Goal: Find specific page/section: Find specific page/section

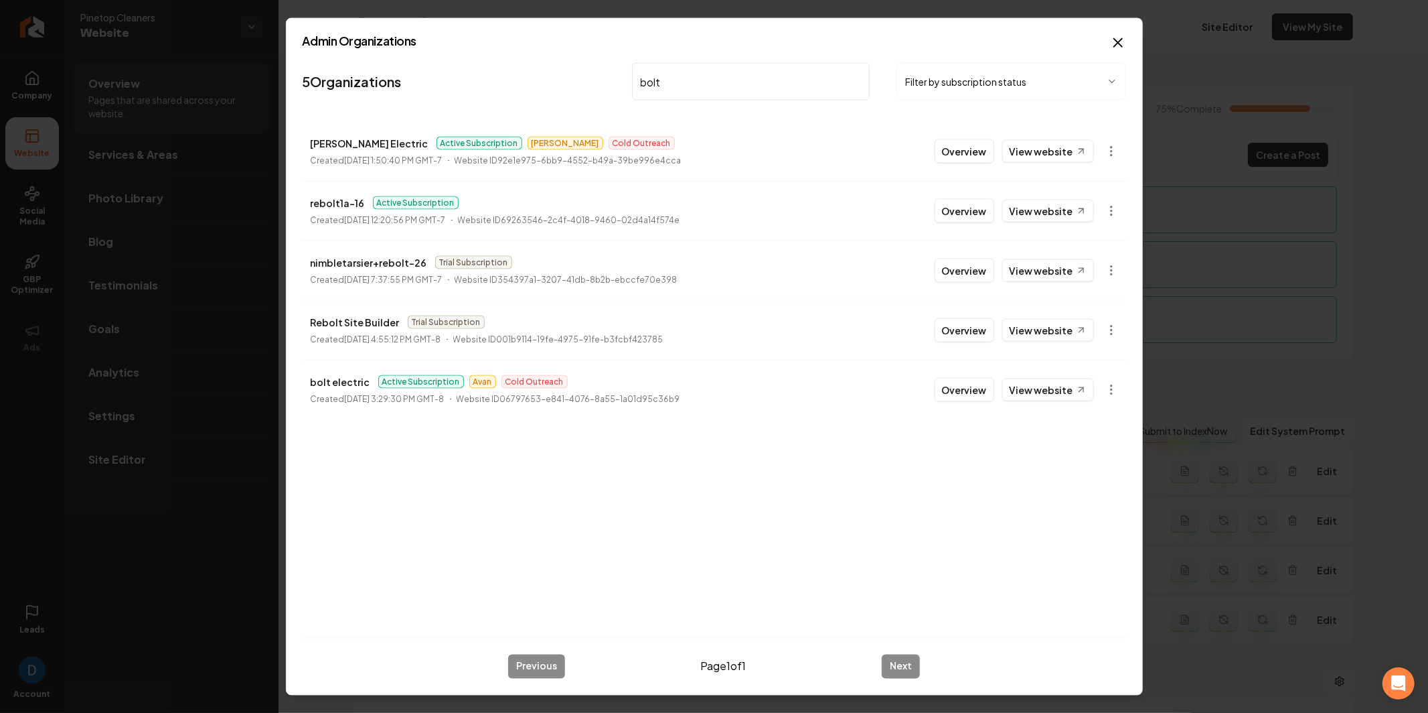
click at [684, 81] on input "bolt" at bounding box center [751, 82] width 238 height 38
paste input "Hello, I'm new to Blue Mountain Pool Care, and I'd like to see what is included…"
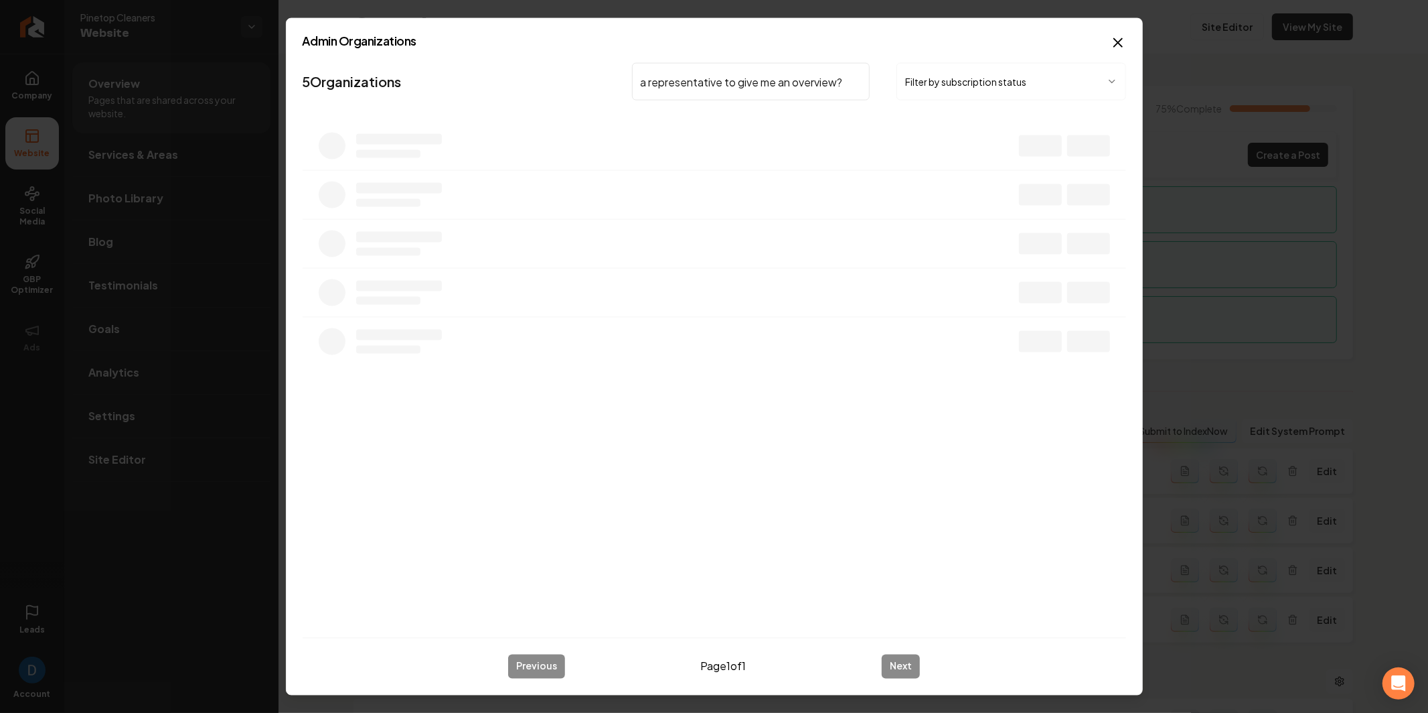
click at [684, 81] on input "Hello, I'm new to Blue Mountain Pool Care, and I'd like to see what is included…" at bounding box center [751, 82] width 238 height 38
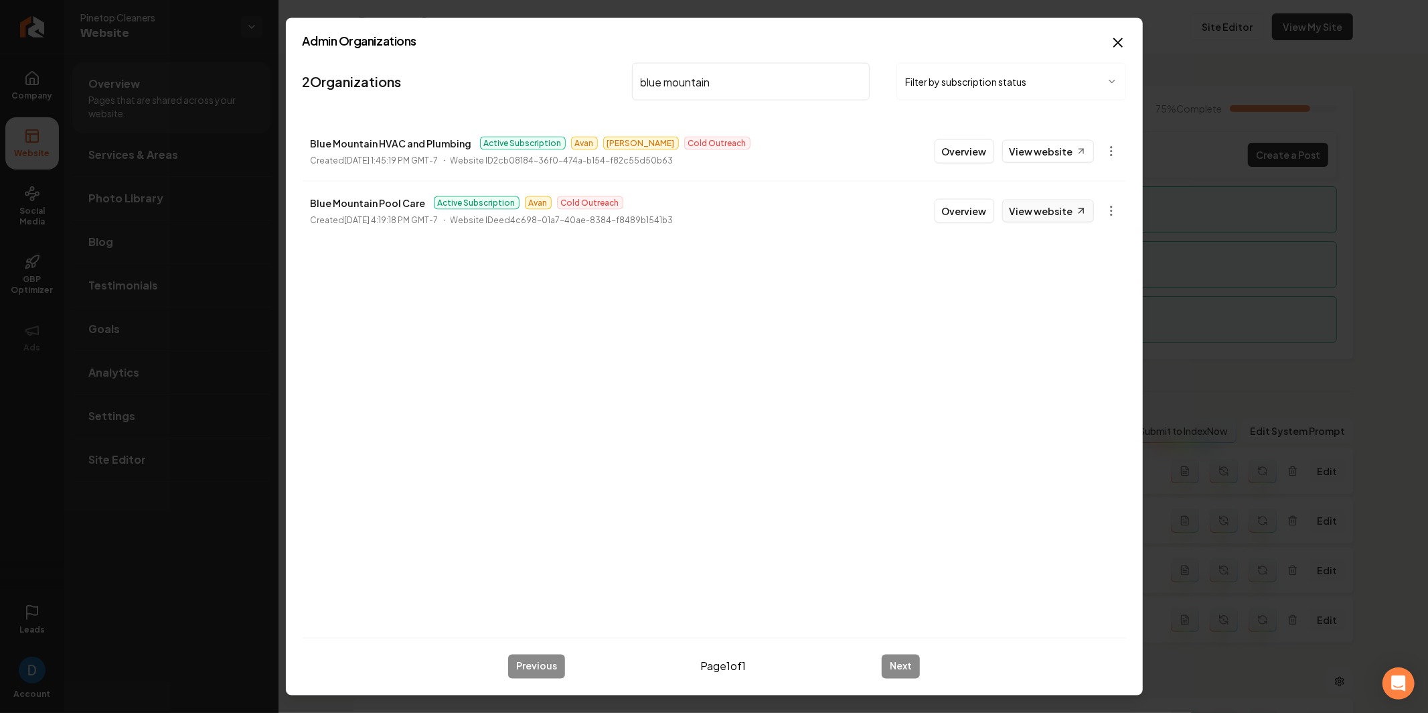
type input "blue mountain"
click at [1039, 218] on link "View website" at bounding box center [1049, 211] width 92 height 23
click at [986, 206] on button "Overview" at bounding box center [965, 211] width 60 height 24
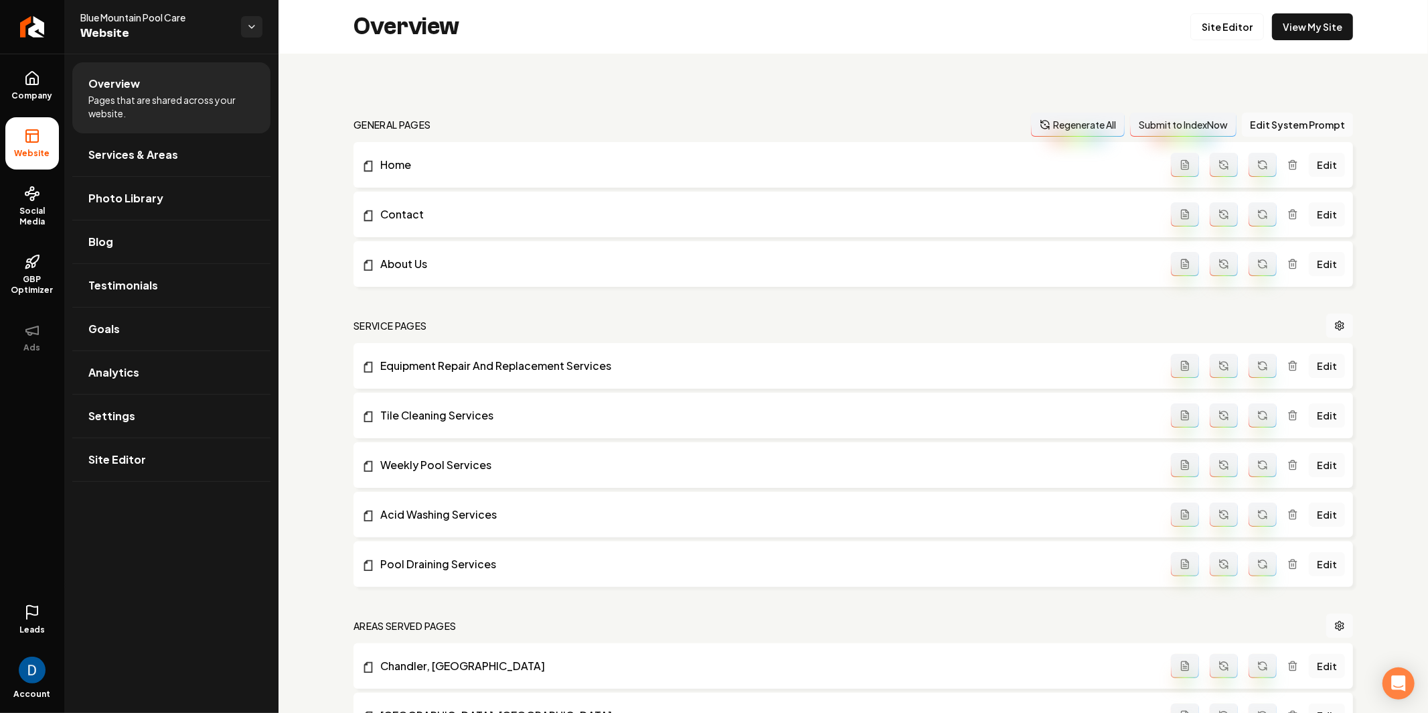
click at [32, 629] on span "Leads" at bounding box center [31, 629] width 25 height 11
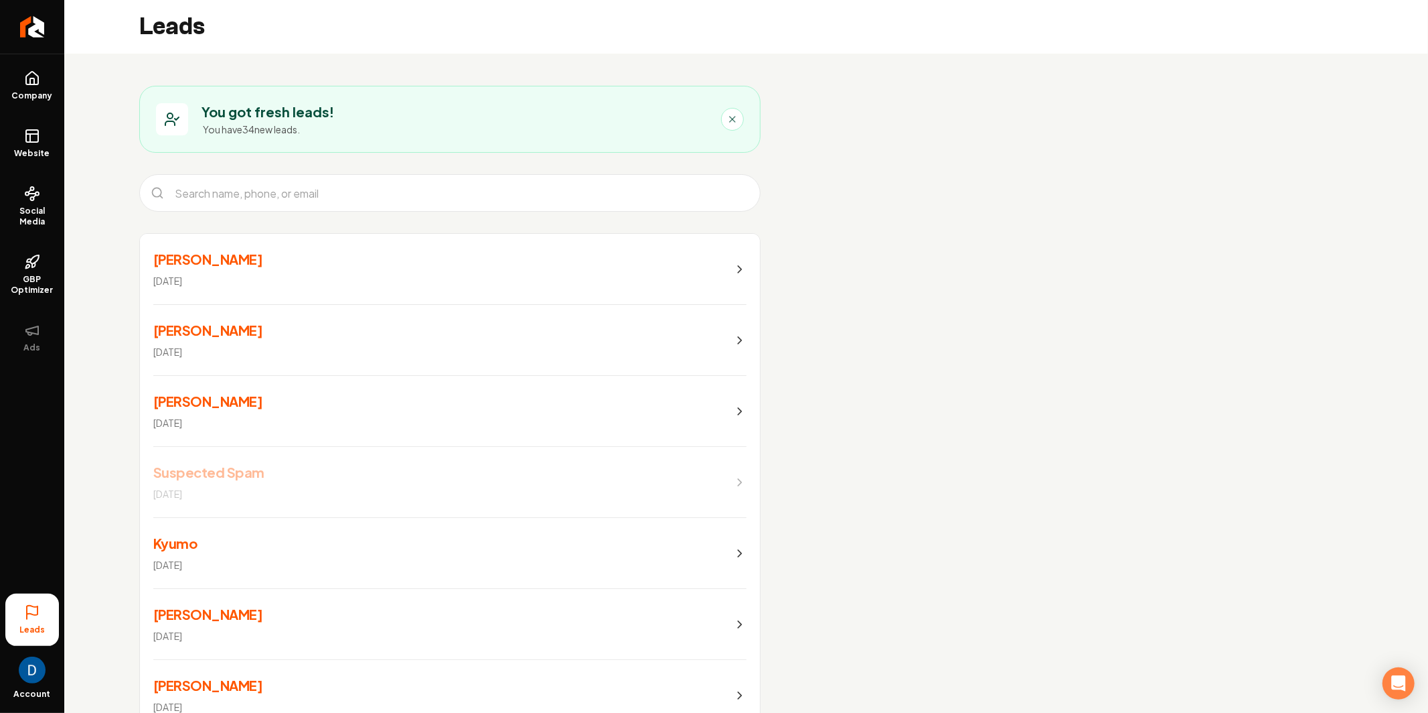
click at [709, 259] on link "Audrey Wilde 7 days ago" at bounding box center [450, 269] width 620 height 71
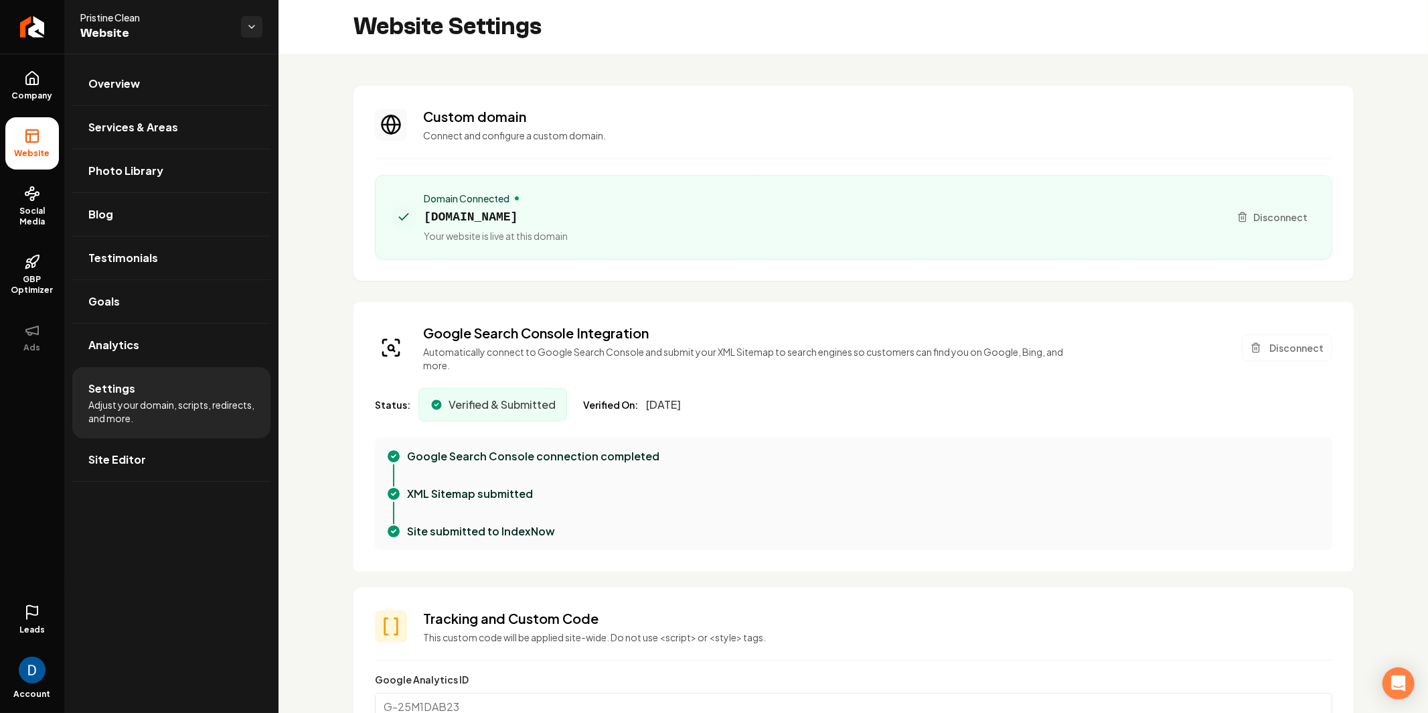
scroll to position [269, 0]
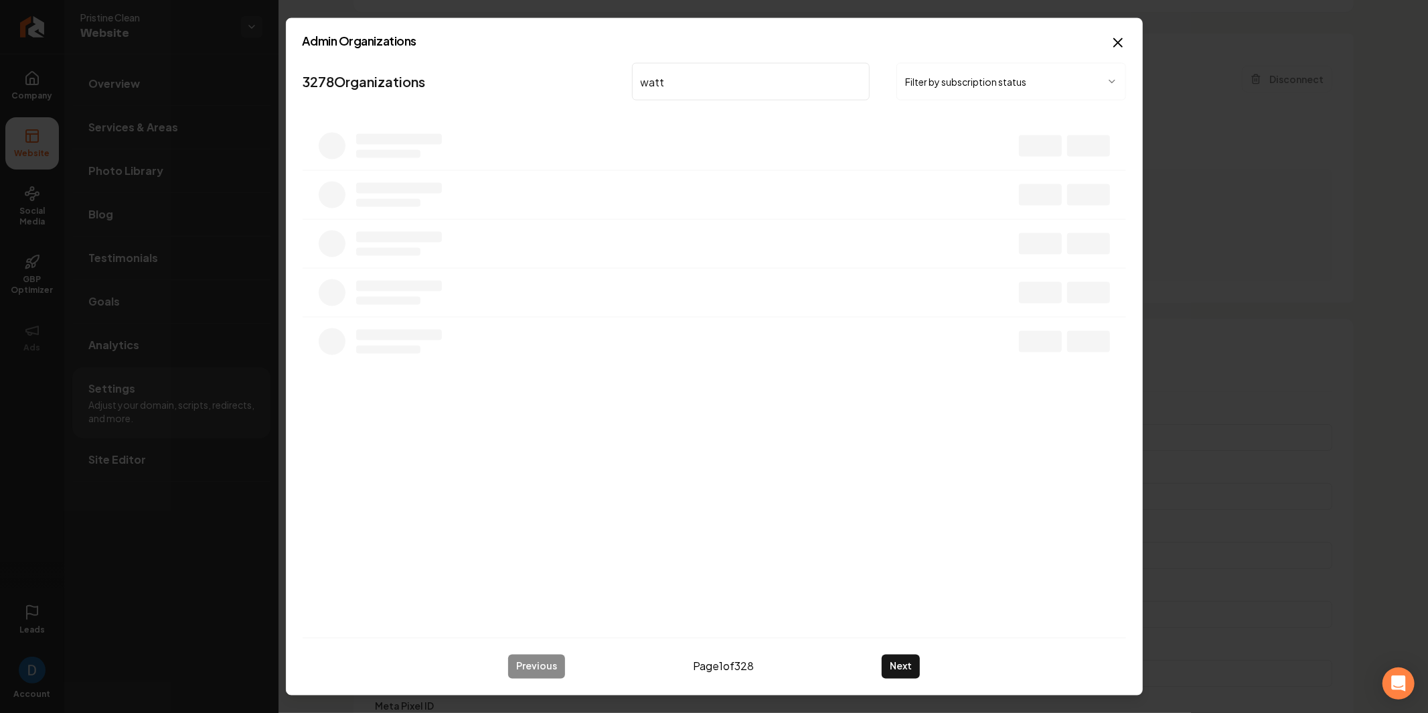
type input "watt"
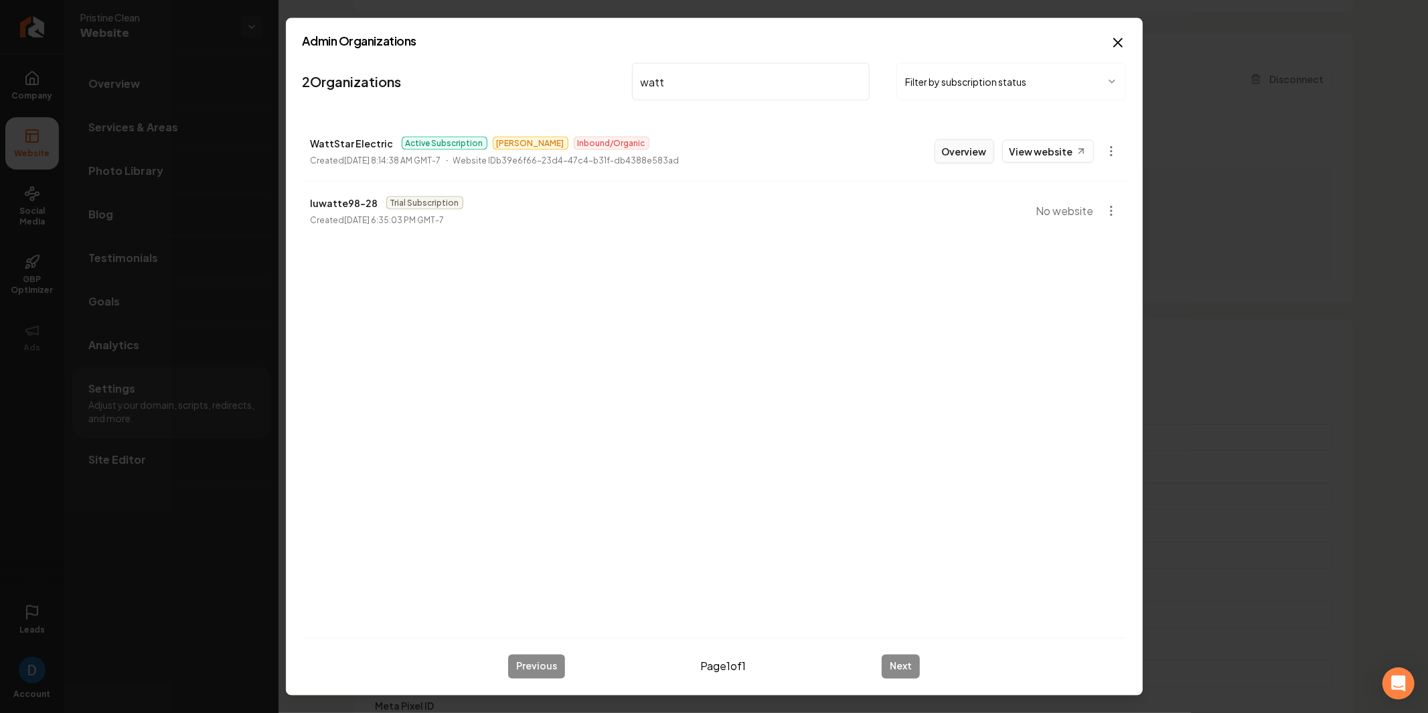
click at [952, 147] on button "Overview" at bounding box center [965, 151] width 60 height 24
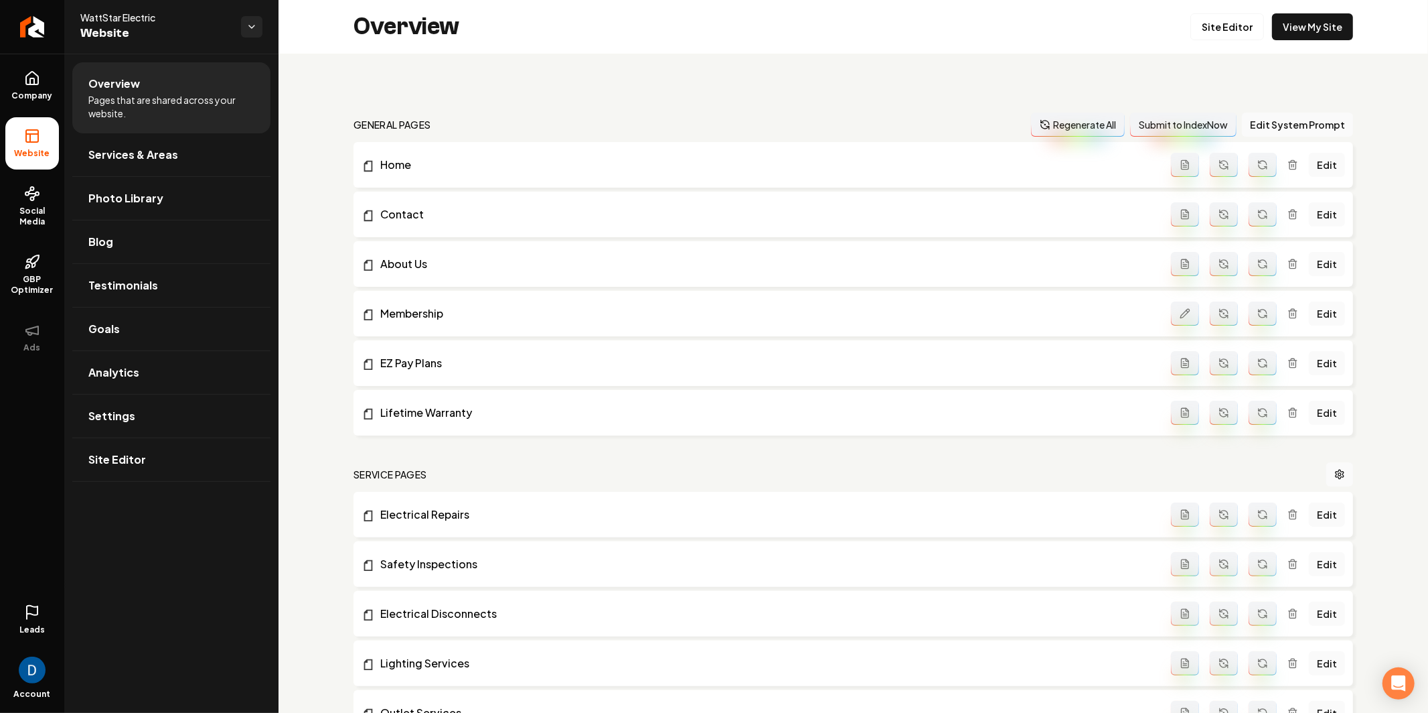
click at [127, 13] on span "WattStar Electric" at bounding box center [155, 17] width 150 height 13
copy span "WattStar Electric"
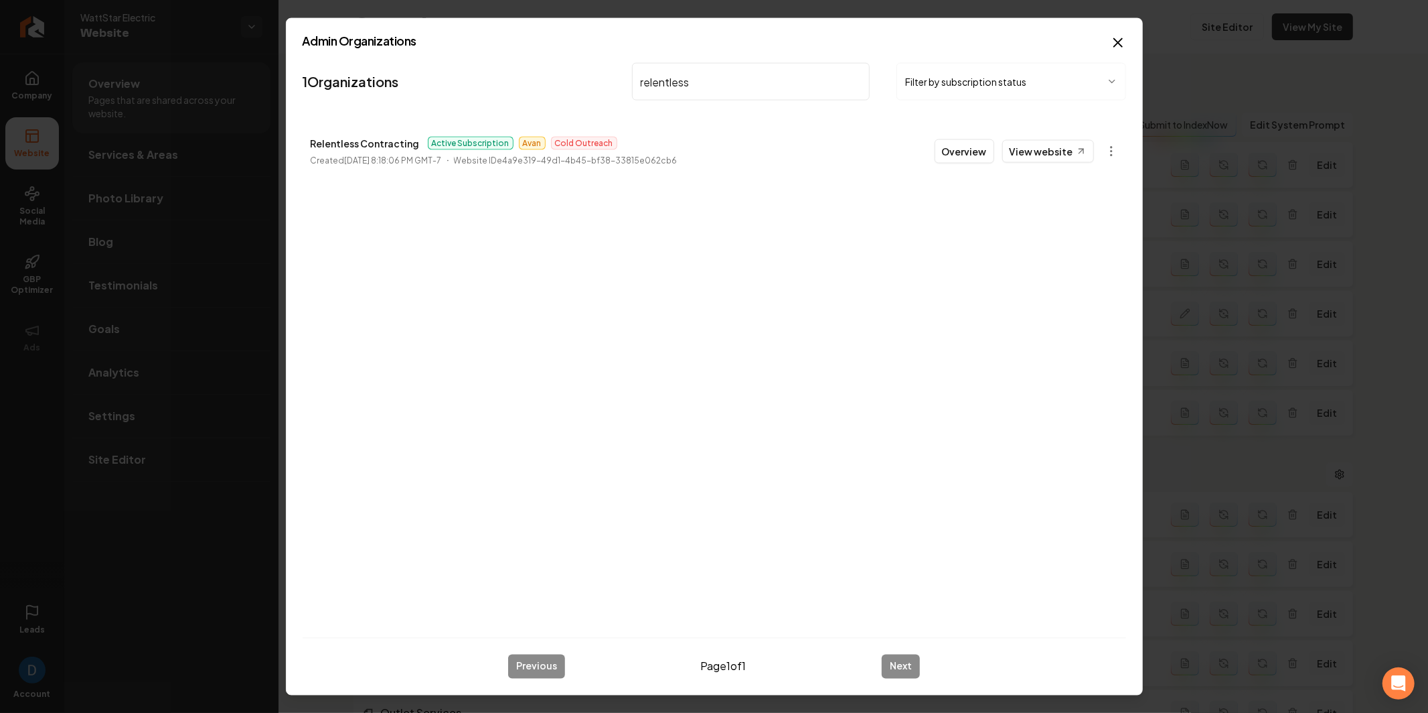
type input "relentless"
click at [384, 142] on p "Relentless Contracting" at bounding box center [365, 143] width 109 height 16
copy p "Relentless Contracting"
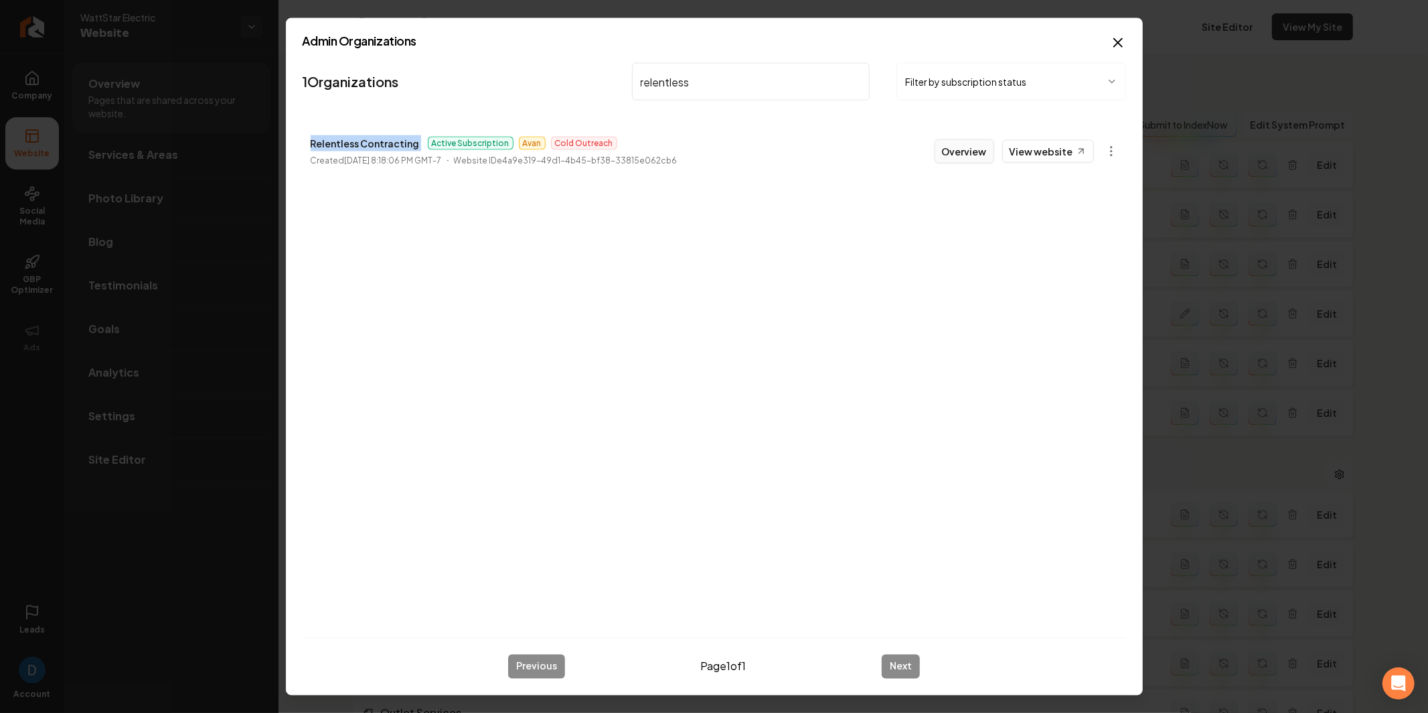
click at [953, 147] on button "Overview" at bounding box center [965, 151] width 60 height 24
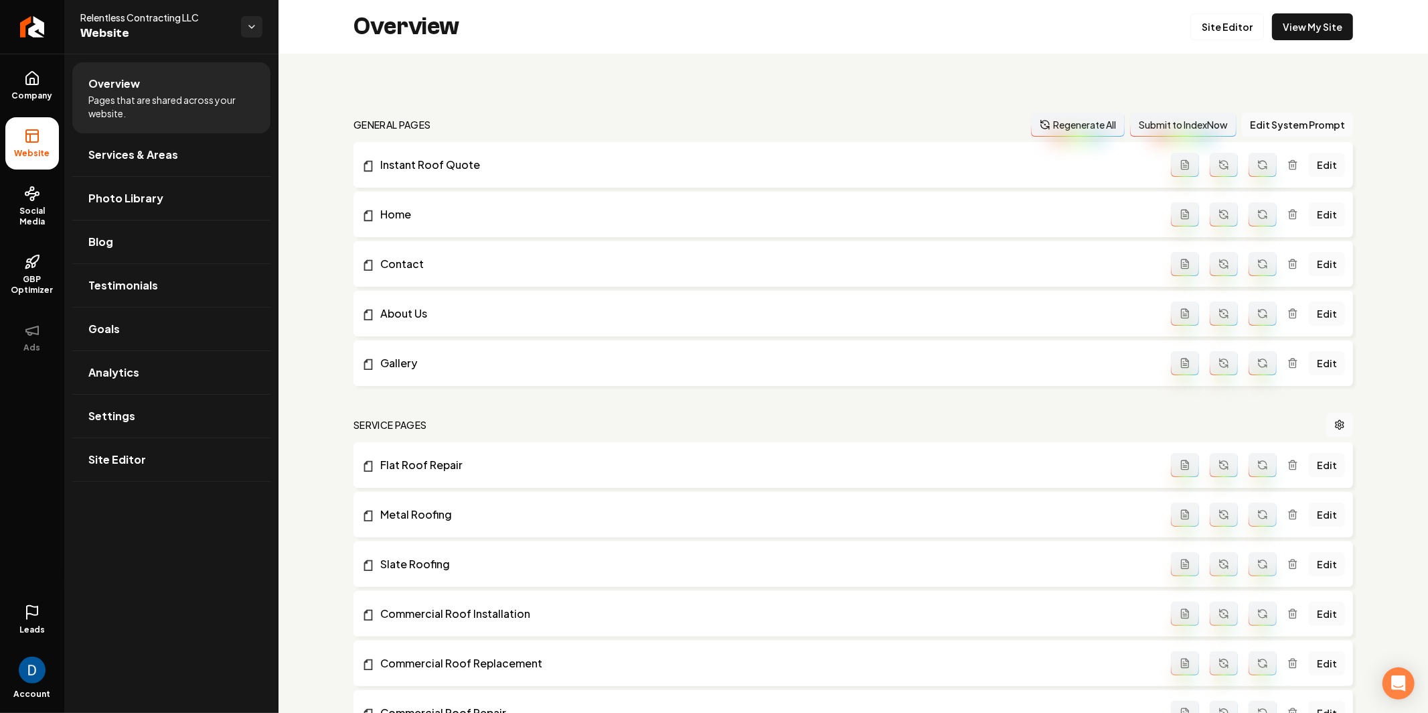
click at [33, 634] on span "Leads" at bounding box center [31, 629] width 25 height 11
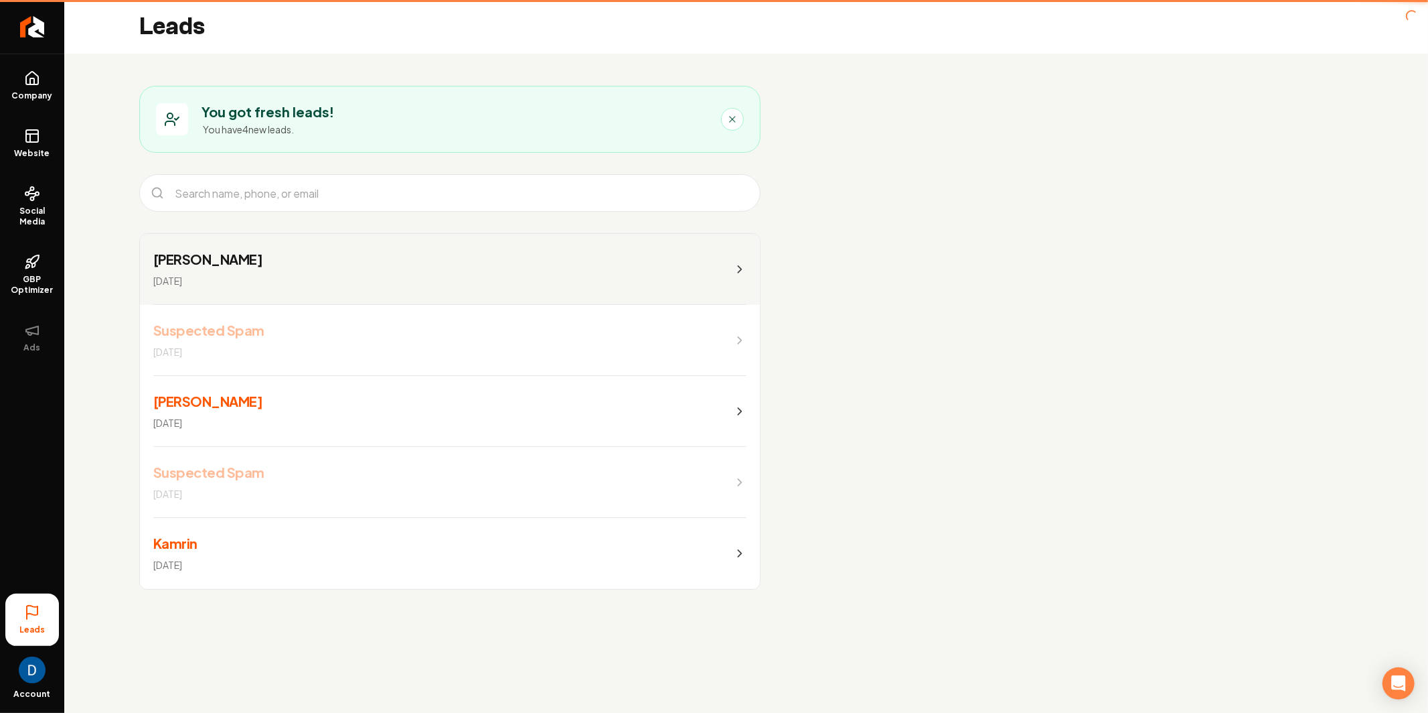
click at [31, 617] on div "Leads Account" at bounding box center [32, 650] width 64 height 125
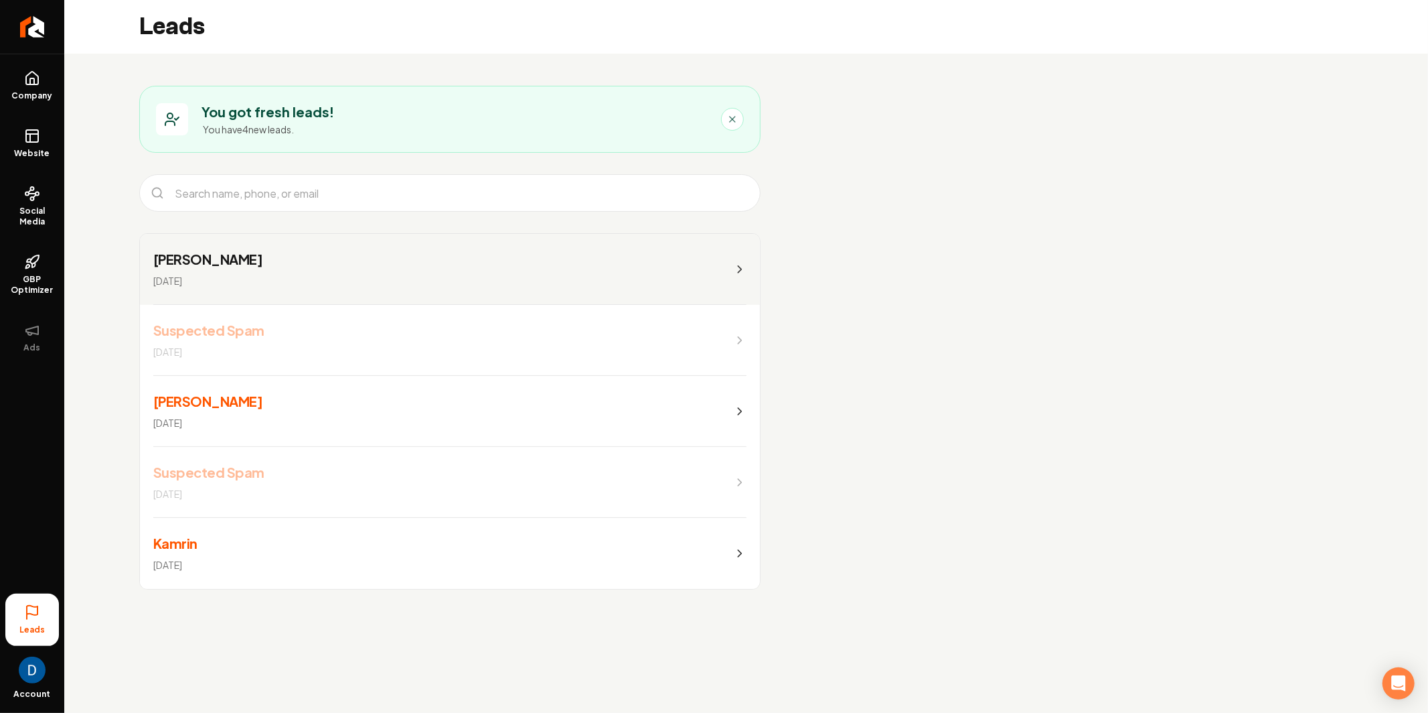
click at [611, 258] on link "[PERSON_NAME] [DATE]" at bounding box center [450, 269] width 620 height 71
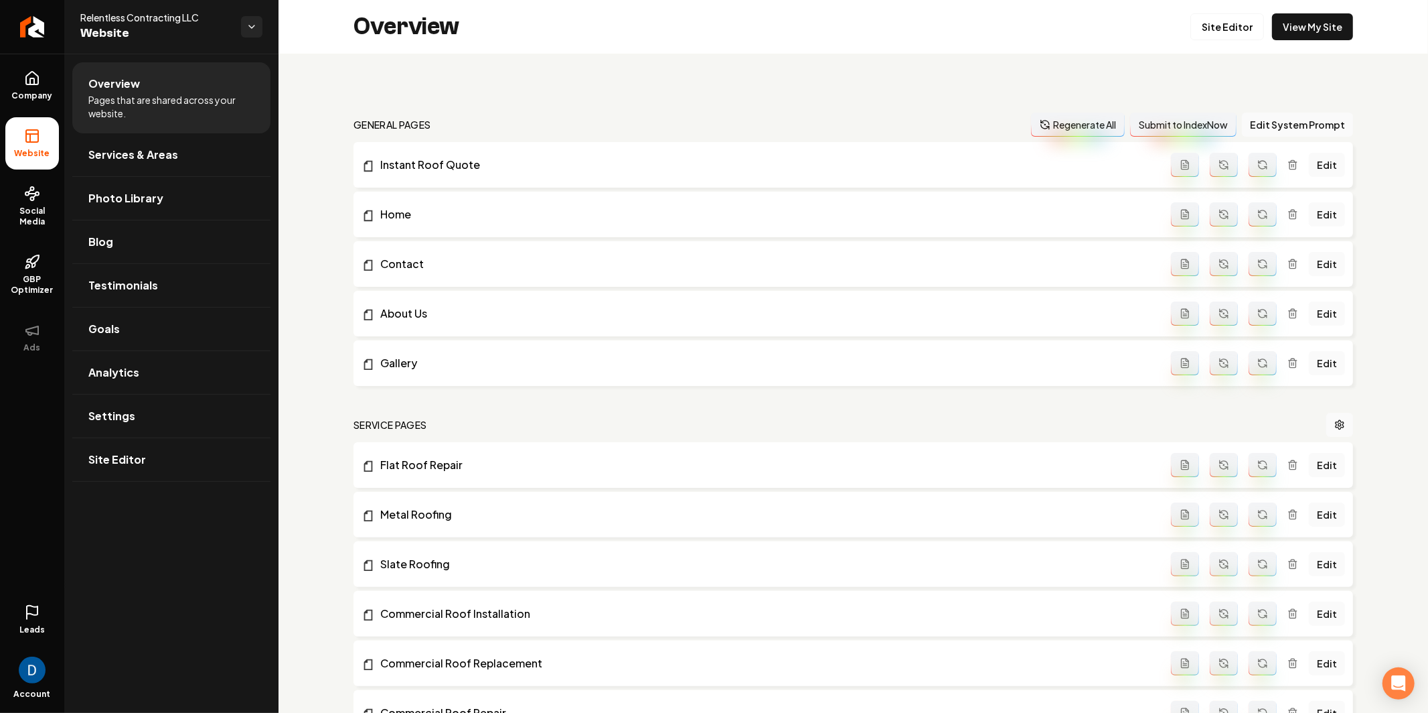
click at [163, 22] on span "Relentless Contracting LLC" at bounding box center [155, 17] width 150 height 13
copy span "Relentless Contracting LLC"
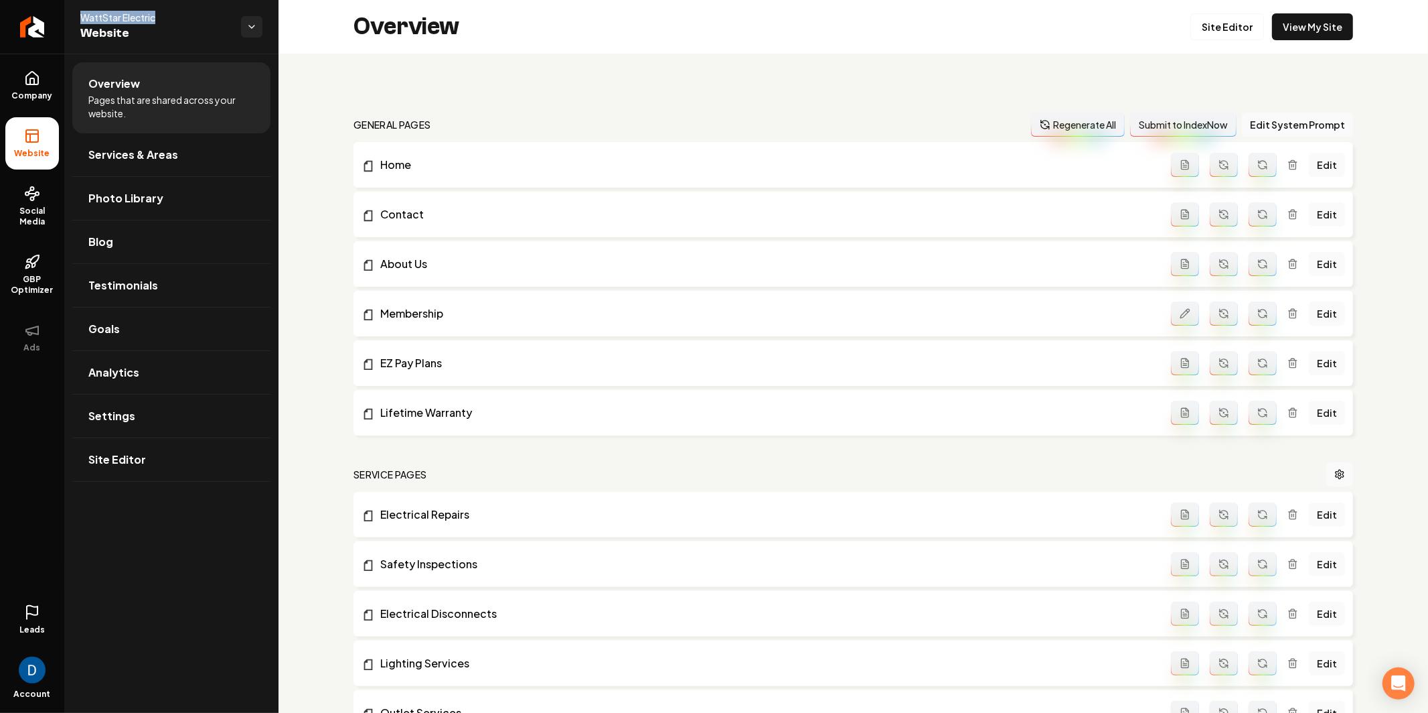
click at [128, 25] on span "Website" at bounding box center [155, 33] width 150 height 19
click at [131, 17] on span "WattStar Electric" at bounding box center [155, 17] width 150 height 13
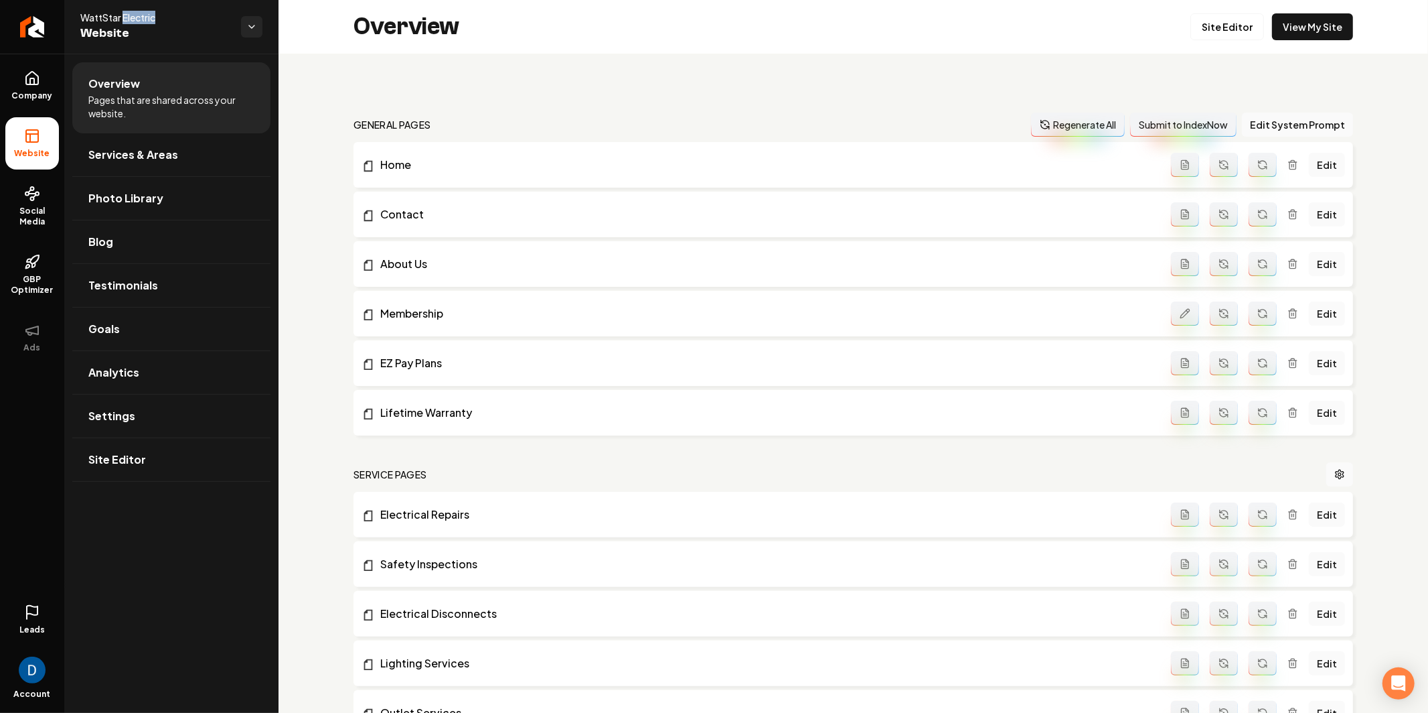
click at [131, 16] on span "WattStar Electric" at bounding box center [155, 17] width 150 height 13
copy span "WattStar Electric"
